Goal: Task Accomplishment & Management: Manage account settings

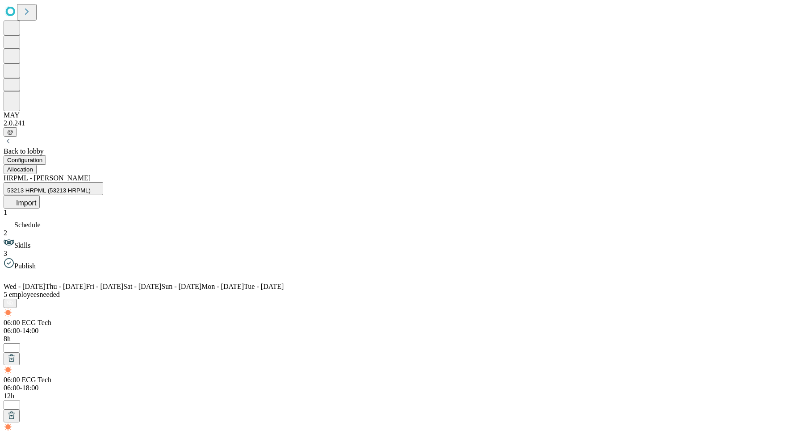
click at [337, 174] on div "HRPML - Joe 53213 HRPML (53213 HRPML) Import" at bounding box center [402, 191] width 797 height 34
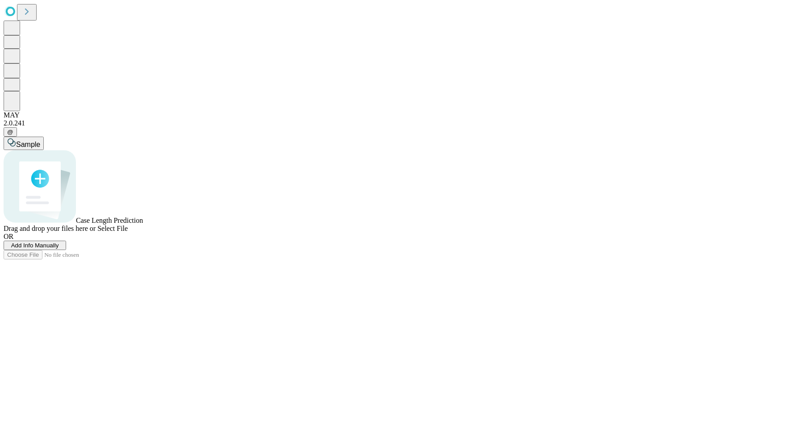
drag, startPoint x: 379, startPoint y: 180, endPoint x: 363, endPoint y: 182, distance: 16.7
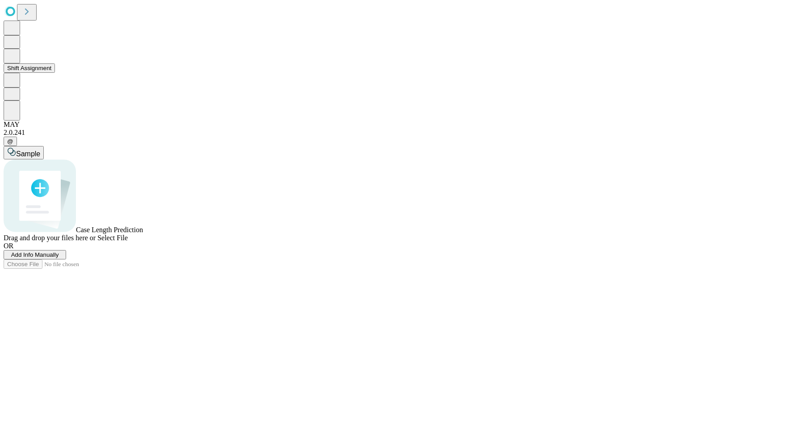
click at [55, 73] on button "Shift Assignment" at bounding box center [29, 67] width 51 height 9
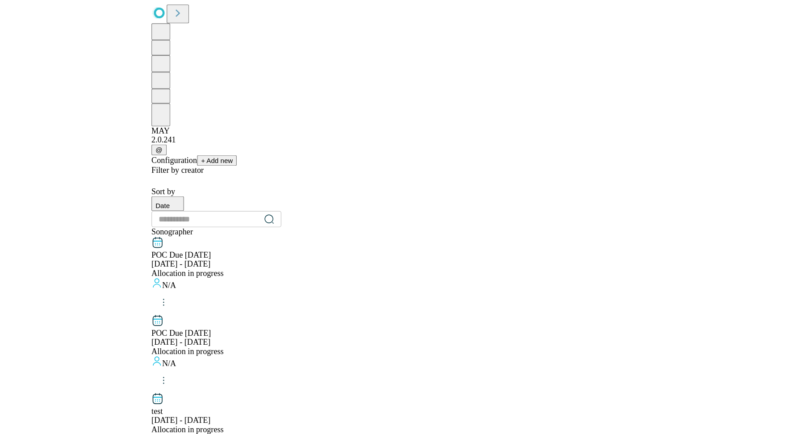
scroll to position [910, 0]
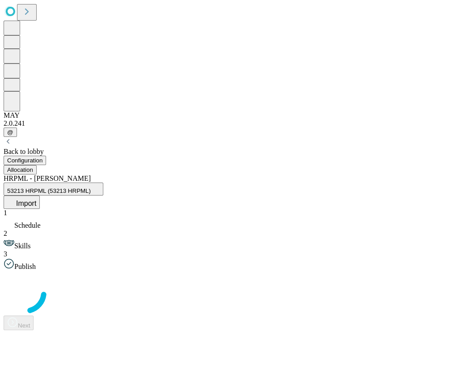
click at [46, 156] on button "Configuration" at bounding box center [25, 160] width 42 height 9
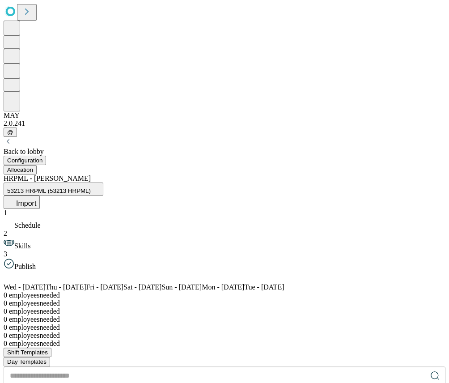
click at [37, 165] on button "Allocation" at bounding box center [20, 169] width 33 height 9
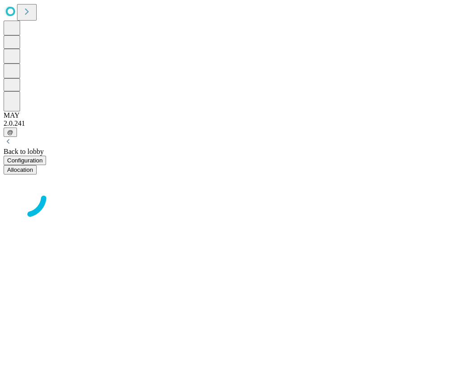
click at [46, 156] on button "Configuration" at bounding box center [25, 160] width 42 height 9
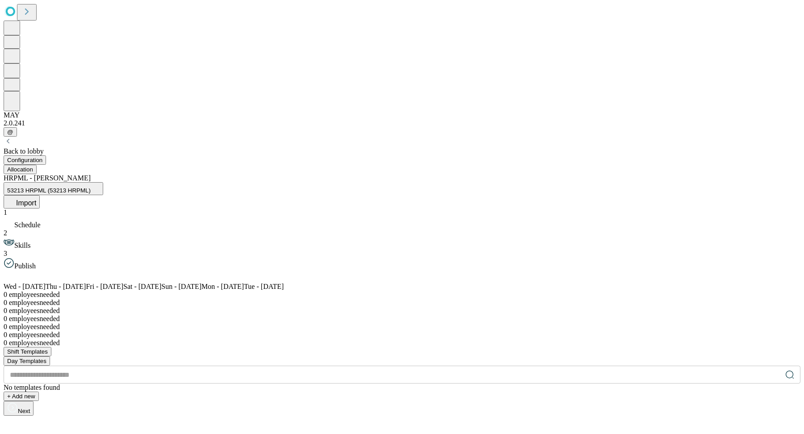
click at [30, 242] on span "Skills" at bounding box center [22, 246] width 16 height 8
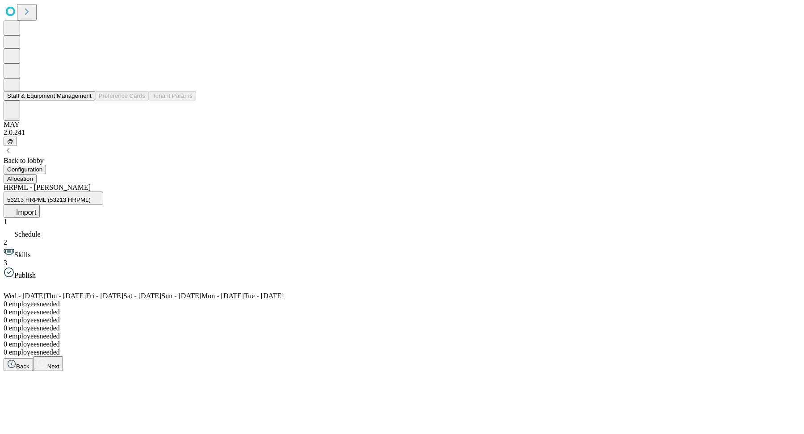
click at [54, 101] on button "Staff & Equipment Management" at bounding box center [50, 95] width 92 height 9
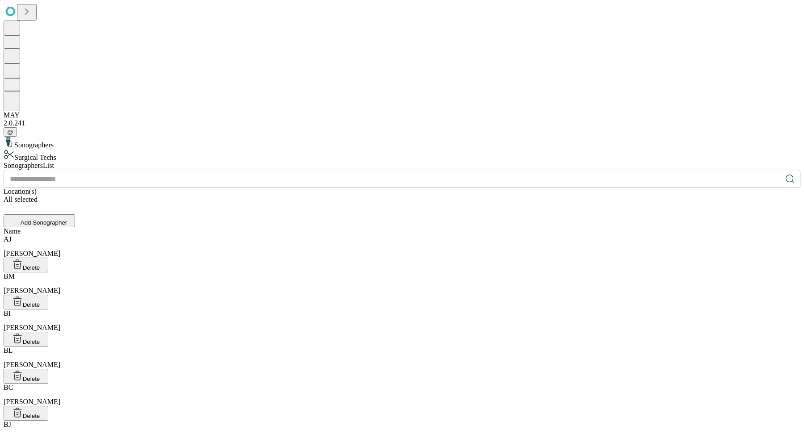
click at [93, 137] on div "Sonographers Surgical Techs" at bounding box center [402, 149] width 797 height 25
click at [88, 149] on div "Surgical Techs" at bounding box center [402, 155] width 797 height 13
click at [84, 137] on div "Sonographers" at bounding box center [402, 143] width 797 height 13
click at [93, 149] on div "Surgical Techs" at bounding box center [402, 155] width 797 height 13
click at [102, 137] on div "Sonographers Surgical Techs" at bounding box center [402, 149] width 797 height 25
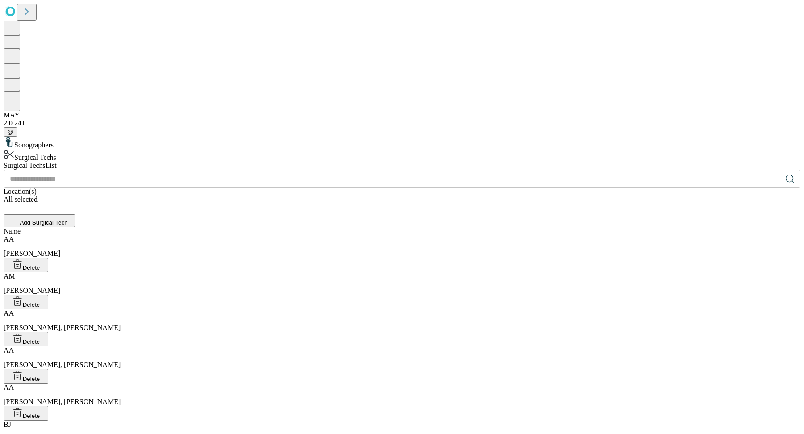
click at [102, 137] on div "Sonographers" at bounding box center [402, 143] width 797 height 13
click at [122, 137] on div "Sonographers Surgical Techs" at bounding box center [402, 149] width 797 height 25
click at [132, 162] on div "Sonographers Surgical Techs" at bounding box center [402, 149] width 797 height 25
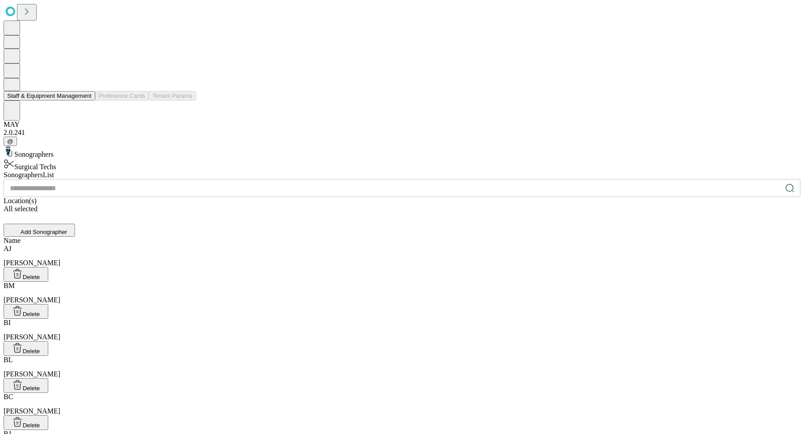
click at [73, 101] on button "Staff & Equipment Management" at bounding box center [50, 95] width 92 height 9
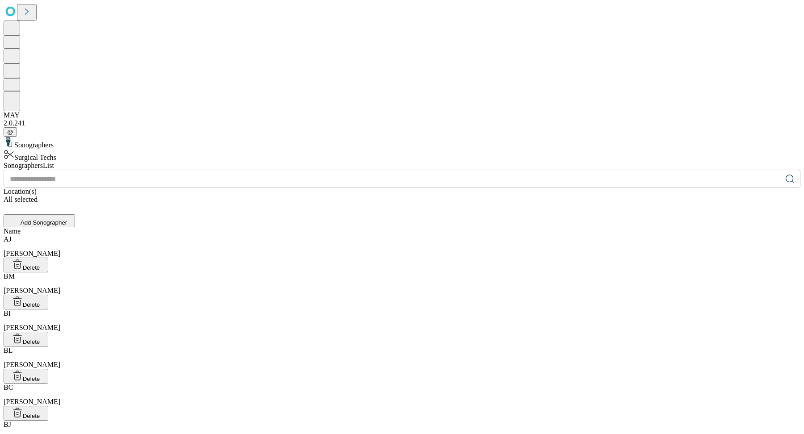
click at [129, 137] on div "Sonographers Surgical Techs" at bounding box center [402, 149] width 797 height 25
click at [97, 149] on div "Surgical Techs" at bounding box center [402, 155] width 797 height 13
click at [150, 137] on div "Sonographers Surgical Techs" at bounding box center [402, 149] width 797 height 25
click at [33, 16] on icon at bounding box center [27, 11] width 13 height 13
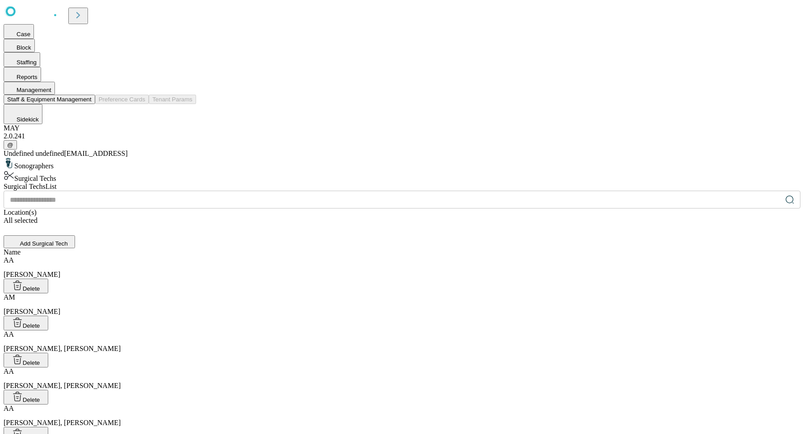
click at [95, 104] on button "Staff & Equipment Management" at bounding box center [50, 99] width 92 height 9
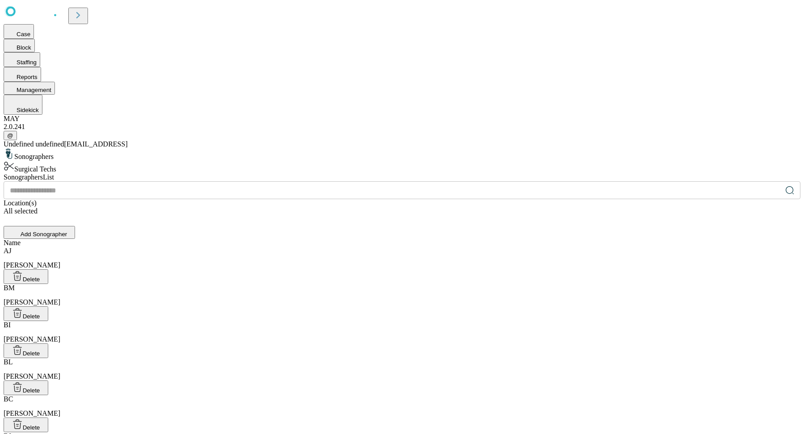
click at [205, 148] on div "Sonographers Surgical Techs" at bounding box center [402, 160] width 797 height 25
click at [83, 148] on div "@ Undefined undefined [EMAIL_ADDRESS]" at bounding box center [402, 139] width 797 height 17
click at [64, 148] on span "Undefined undefined" at bounding box center [34, 144] width 61 height 8
click at [13, 139] on span "@" at bounding box center [10, 135] width 6 height 7
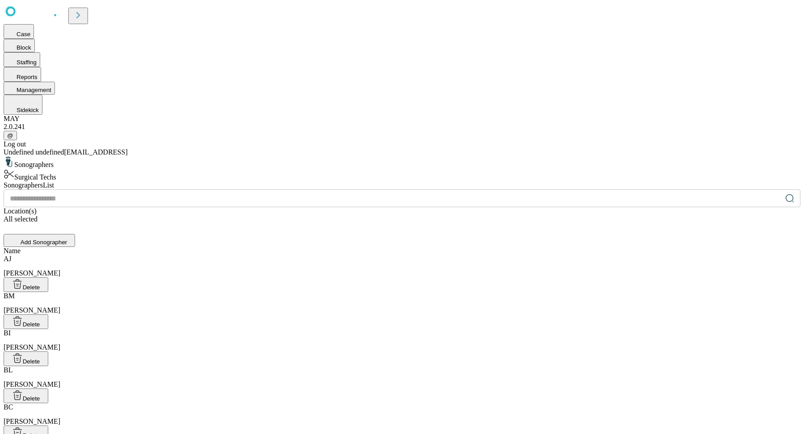
click at [104, 156] on div "MAY 2.0.241 @ Log out Undefined undefined [EMAIL_ADDRESS]" at bounding box center [402, 136] width 797 height 42
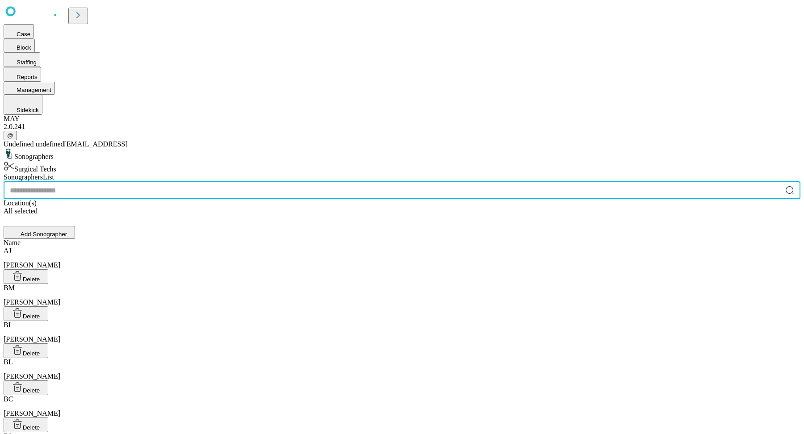
click at [387, 181] on input "text" at bounding box center [393, 190] width 779 height 18
click at [423, 173] on div "Sonographers List ​ Location(s) All selected Add Sonographer" at bounding box center [402, 206] width 797 height 66
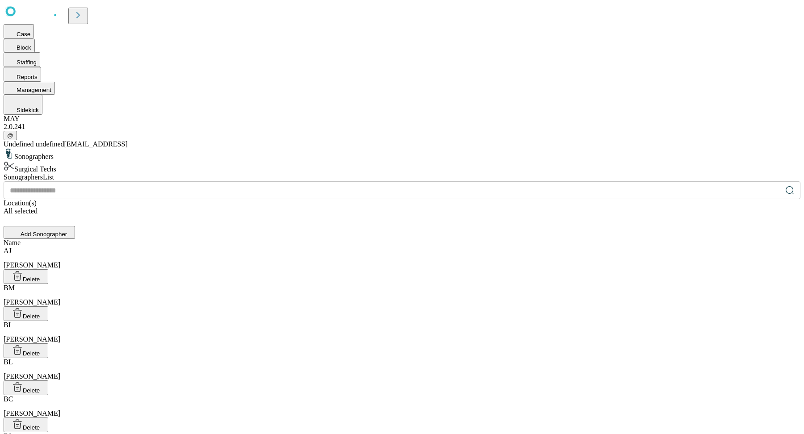
click at [514, 207] on div "All selected" at bounding box center [402, 211] width 797 height 8
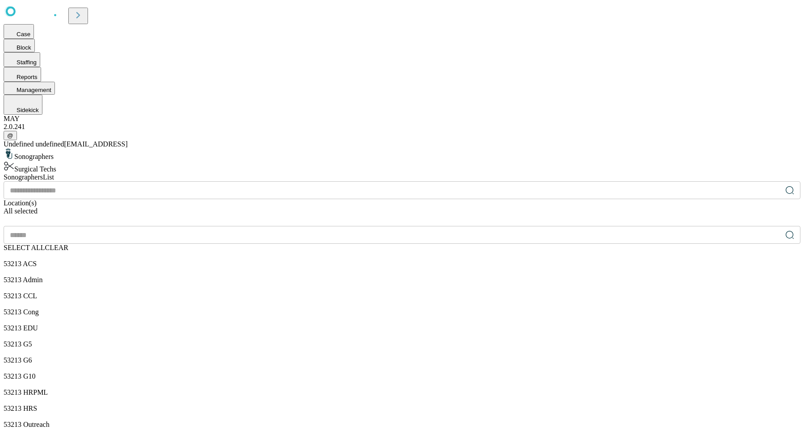
click at [721, 173] on div "Sonographers List ​ Location(s) All selected ​ SELECT ALL CLEAR 53213 ACS 53213…" at bounding box center [402, 351] width 797 height 357
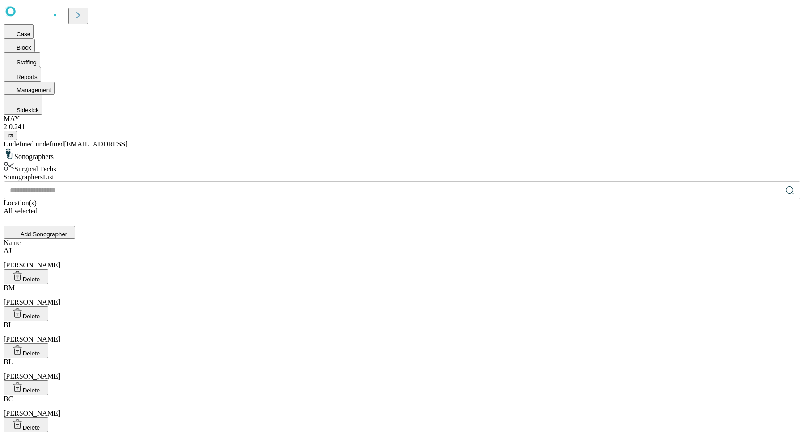
click at [176, 161] on div "Surgical Techs" at bounding box center [402, 167] width 797 height 13
click at [174, 148] on div "Sonographers Surgical Techs" at bounding box center [402, 160] width 797 height 25
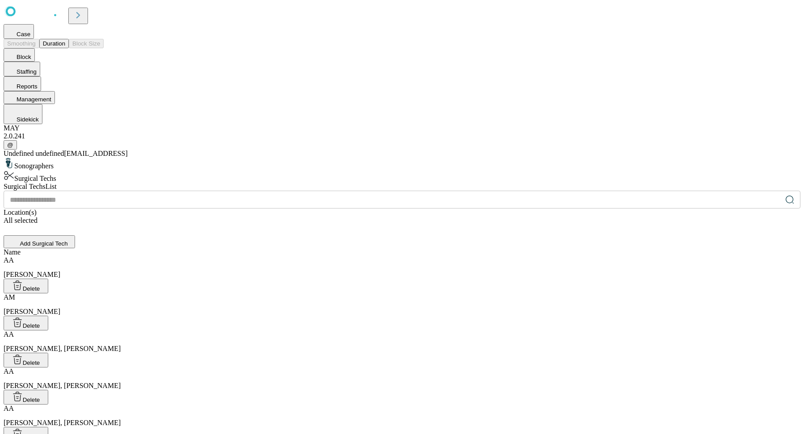
click at [69, 48] on button "Duration" at bounding box center [53, 43] width 29 height 9
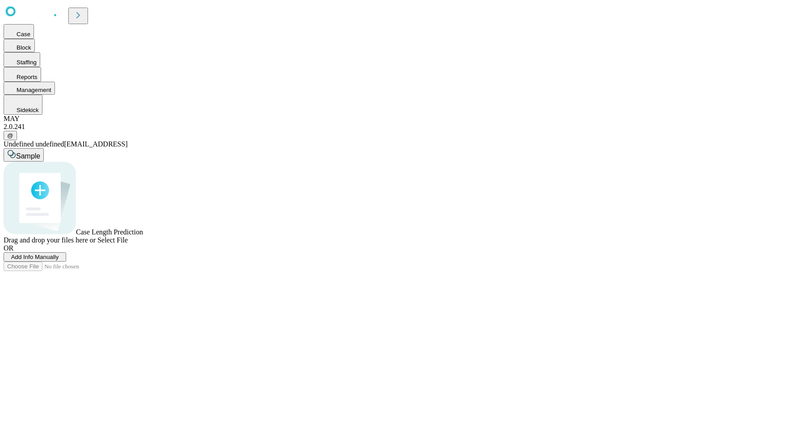
click at [415, 201] on div "Case Length Prediction Drag and drop your files here or Select File" at bounding box center [402, 203] width 797 height 83
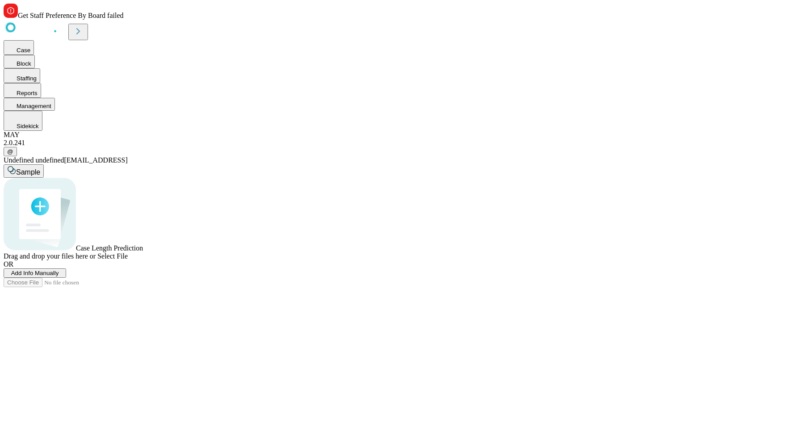
click at [59, 277] on span "Add Info Manually" at bounding box center [35, 273] width 48 height 7
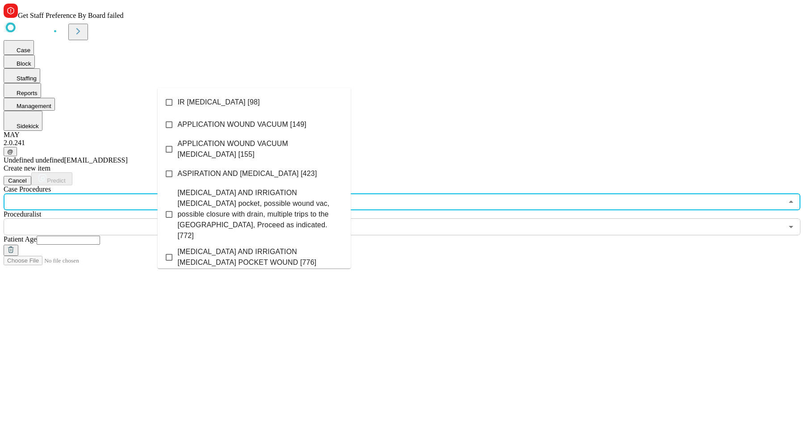
click at [300, 194] on input "text" at bounding box center [394, 202] width 780 height 17
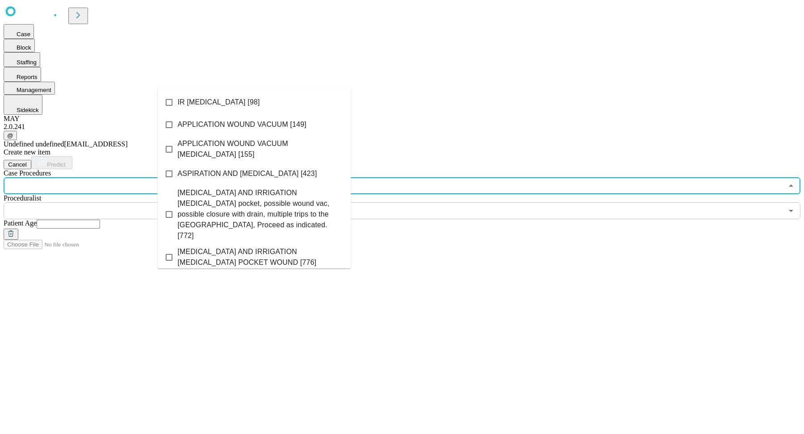
click at [459, 148] on div "Create new item Cancel Predict Case Procedures ​ Proceduralist ​ Patient Age" at bounding box center [402, 194] width 797 height 92
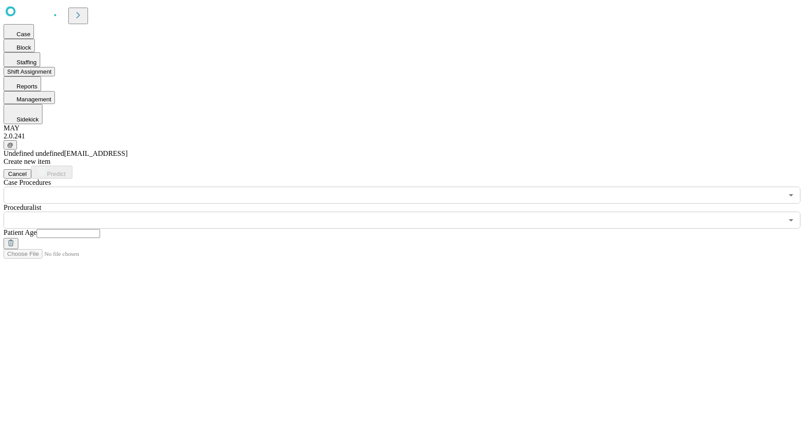
click at [40, 67] on button "Staffing" at bounding box center [22, 59] width 37 height 15
click at [55, 76] on button "Shift Assignment" at bounding box center [29, 71] width 51 height 9
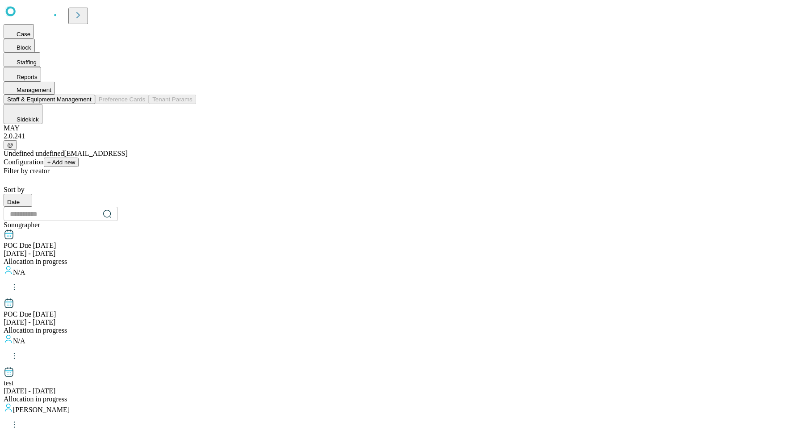
click at [95, 104] on button "Staff & Equipment Management" at bounding box center [50, 99] width 92 height 9
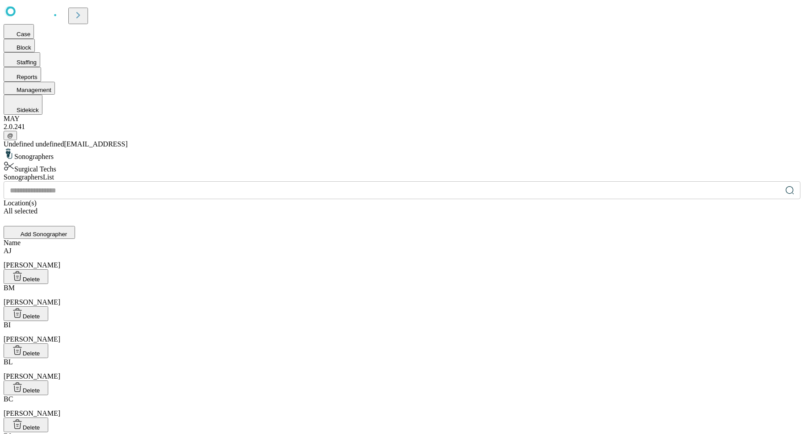
click at [206, 148] on div "Sonographers Surgical Techs" at bounding box center [402, 160] width 797 height 25
click at [80, 16] on icon at bounding box center [78, 15] width 4 height 6
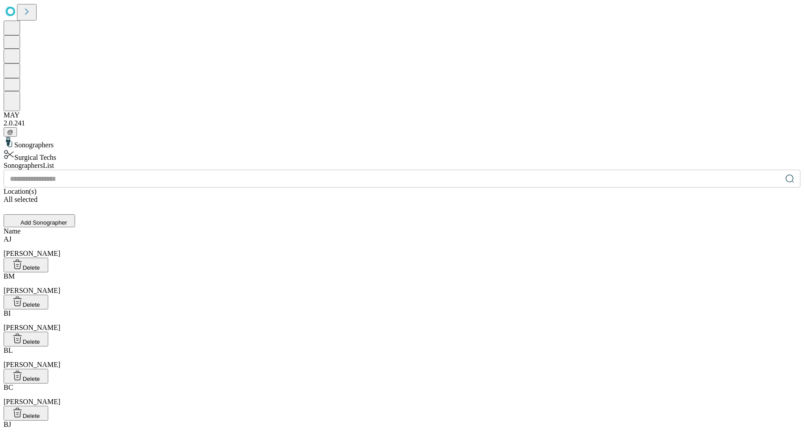
click at [29, 14] on icon at bounding box center [27, 11] width 13 height 13
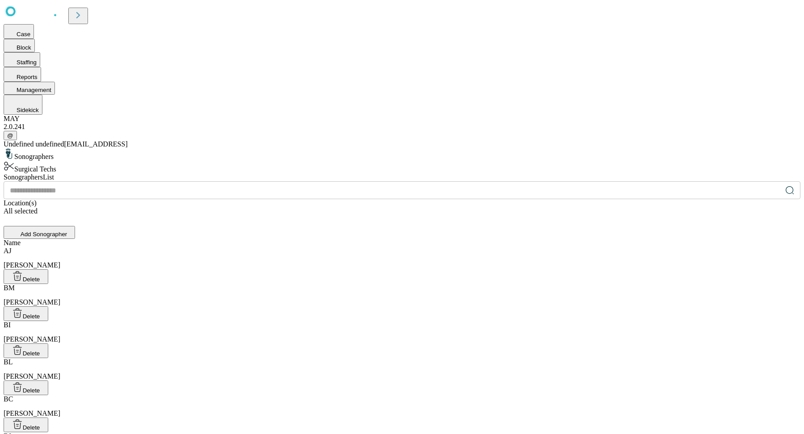
click at [227, 173] on div "Sonographers Surgical Techs" at bounding box center [402, 160] width 797 height 25
click at [219, 148] on div "Sonographers Surgical Techs" at bounding box center [402, 160] width 797 height 25
